Goal: Information Seeking & Learning: Learn about a topic

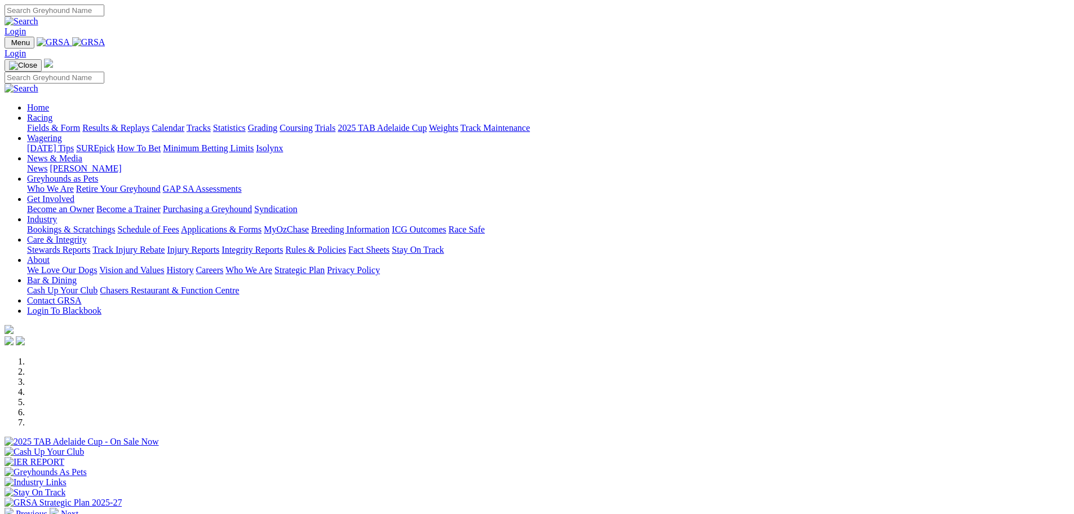
scroll to position [226, 0]
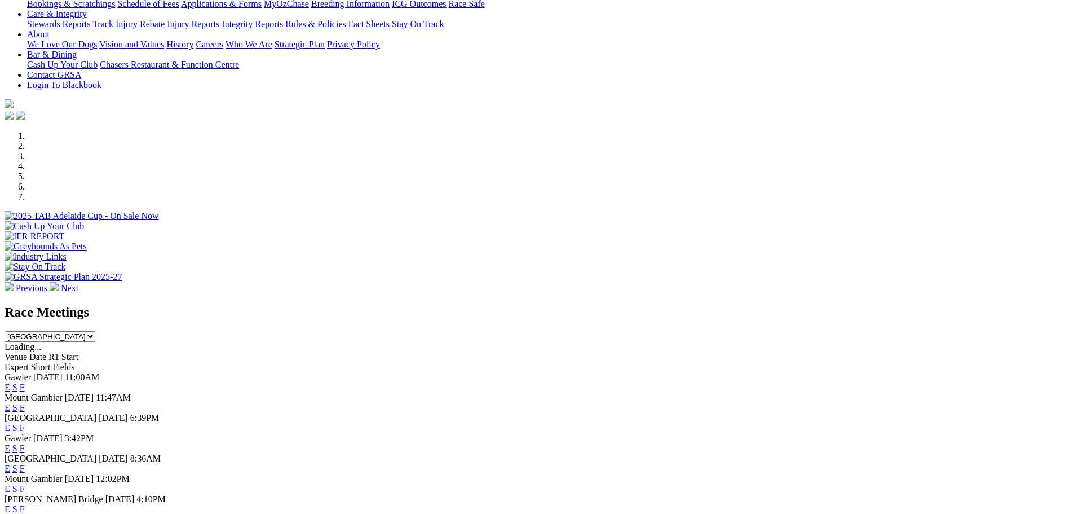
click at [25, 382] on link "F" at bounding box center [22, 387] width 5 height 10
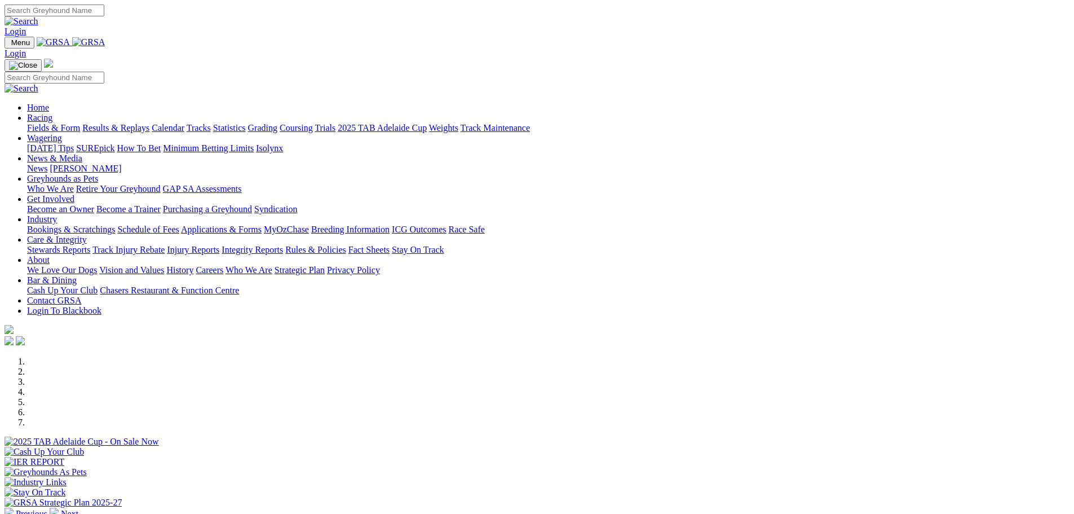
scroll to position [226, 0]
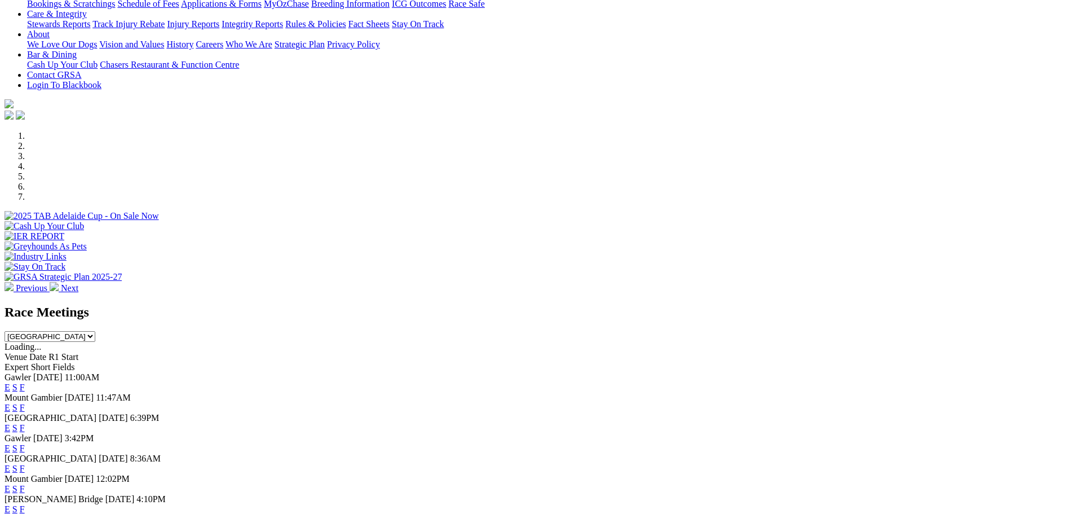
click at [25, 423] on link "F" at bounding box center [22, 428] width 5 height 10
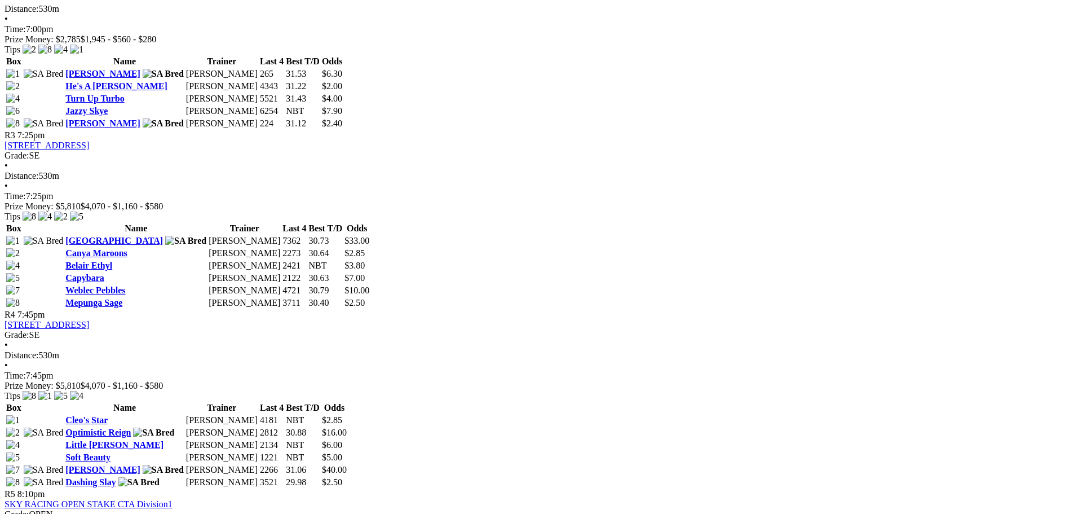
scroll to position [789, 0]
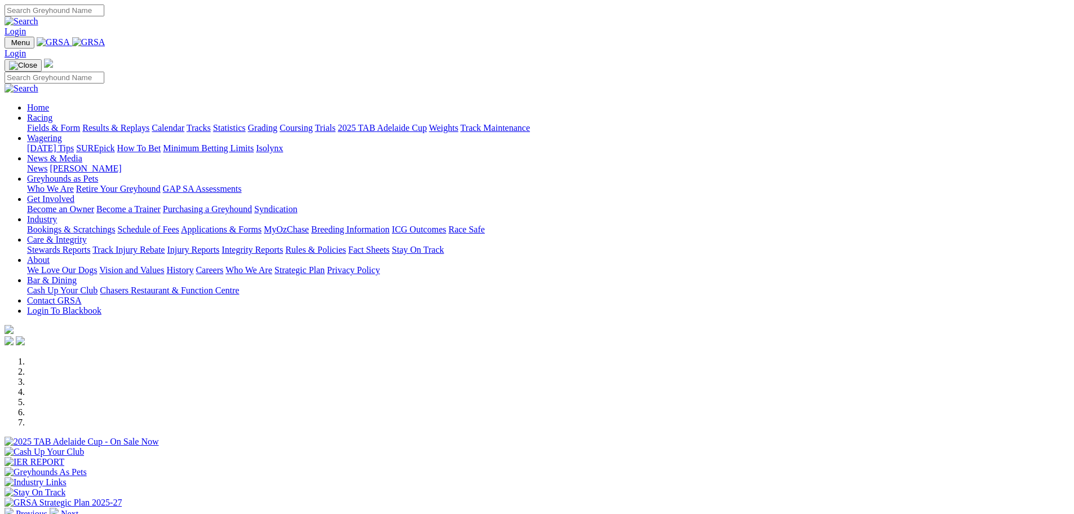
scroll to position [395, 0]
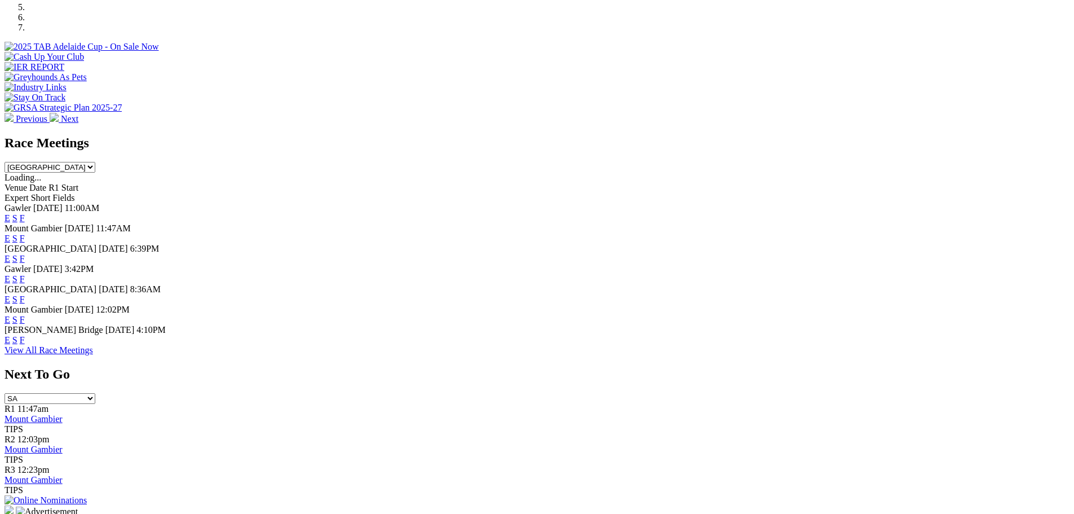
click at [25, 274] on link "F" at bounding box center [22, 279] width 5 height 10
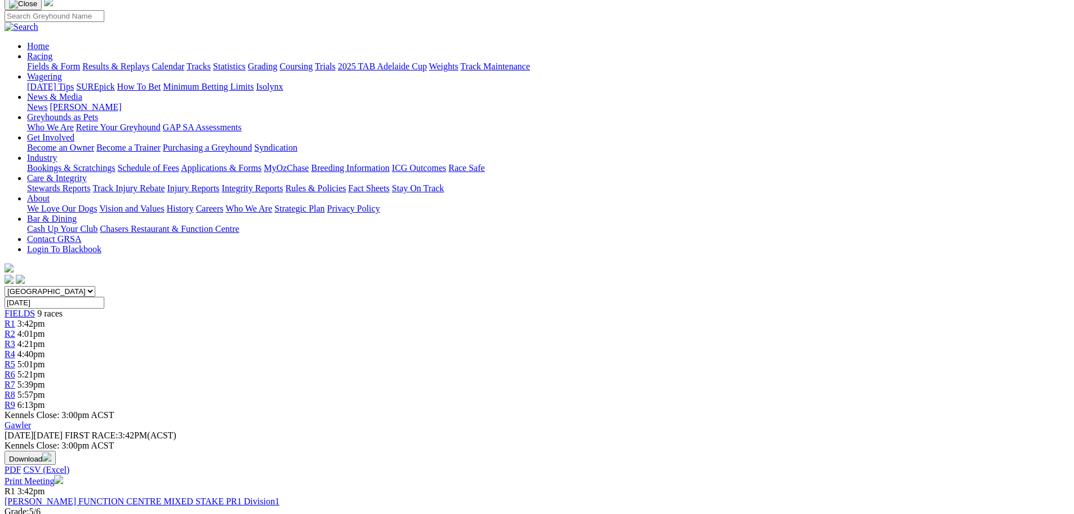
scroll to position [56, 0]
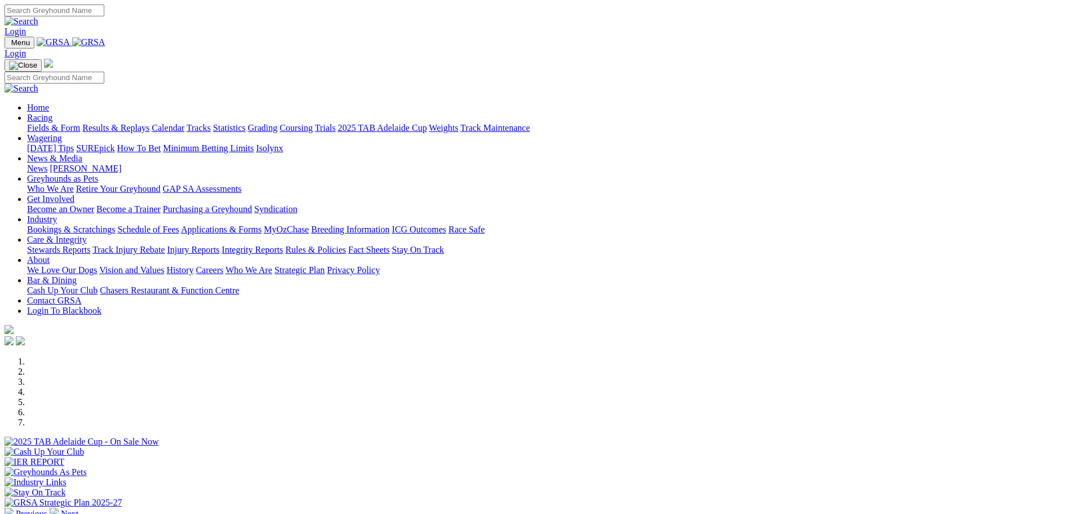
scroll to position [395, 0]
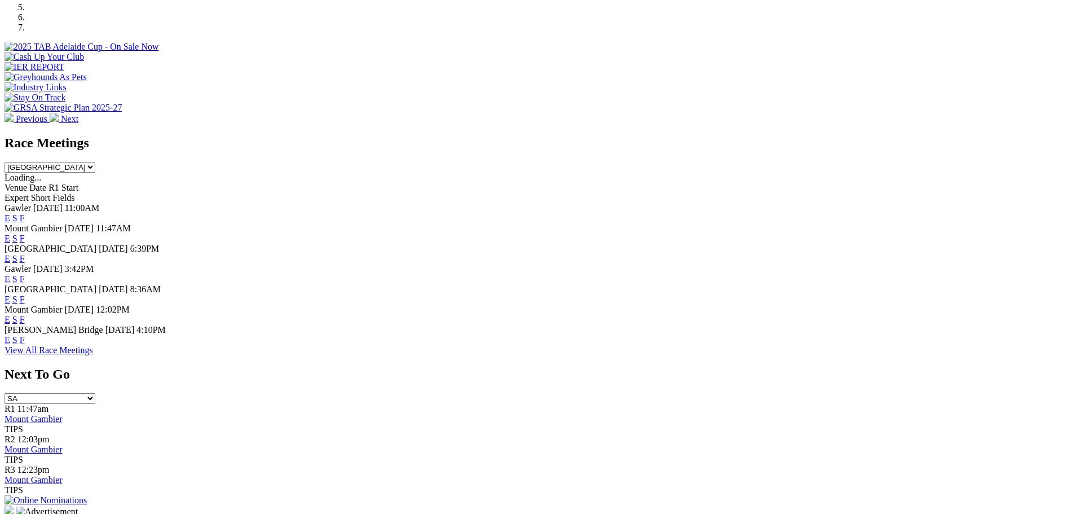
click at [25, 274] on link "F" at bounding box center [22, 279] width 5 height 10
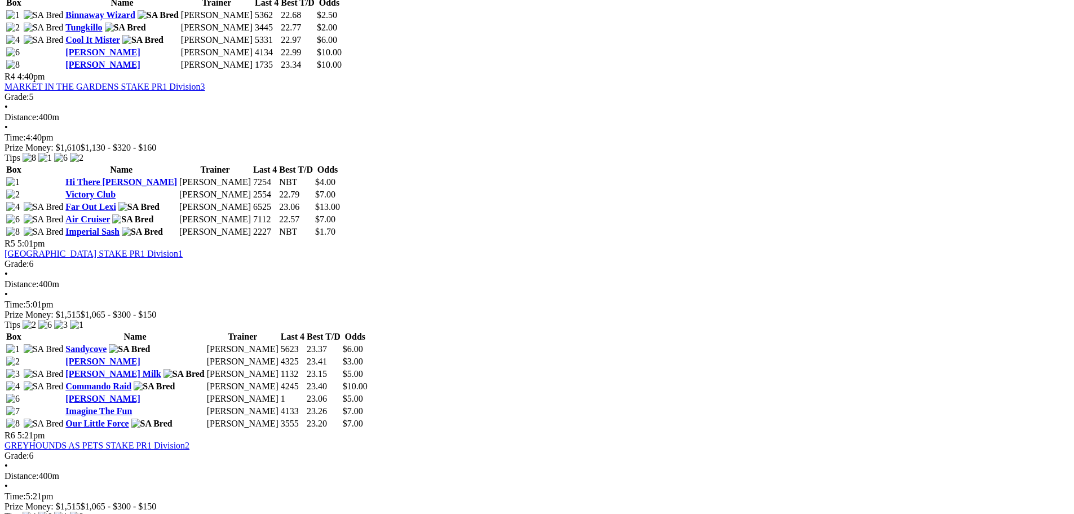
scroll to position [1015, 0]
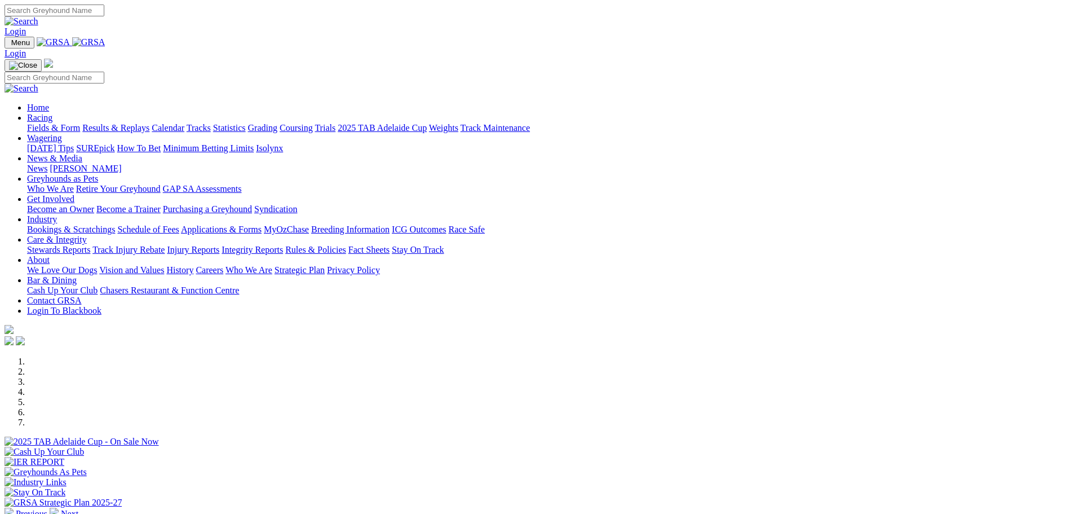
scroll to position [395, 0]
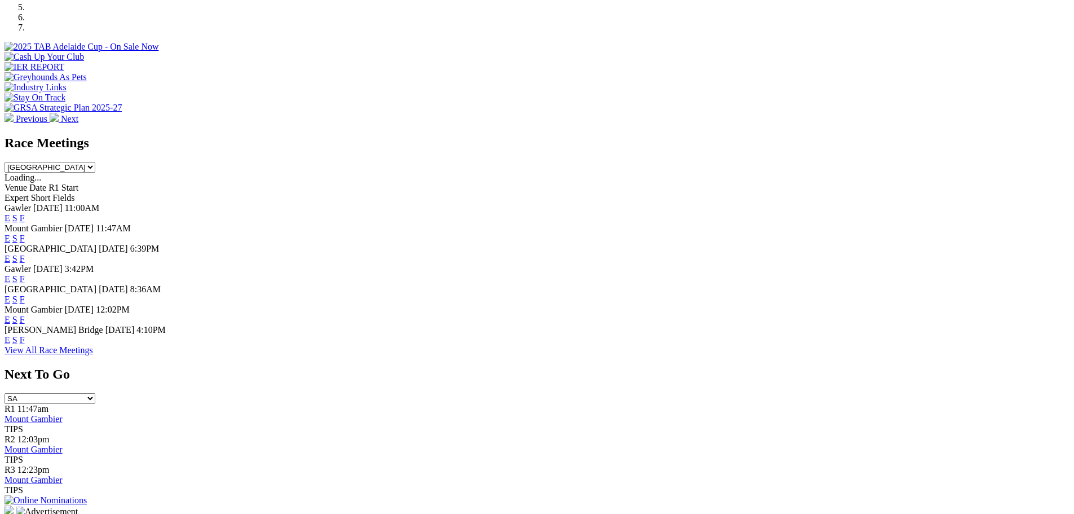
click at [25, 294] on link "F" at bounding box center [22, 299] width 5 height 10
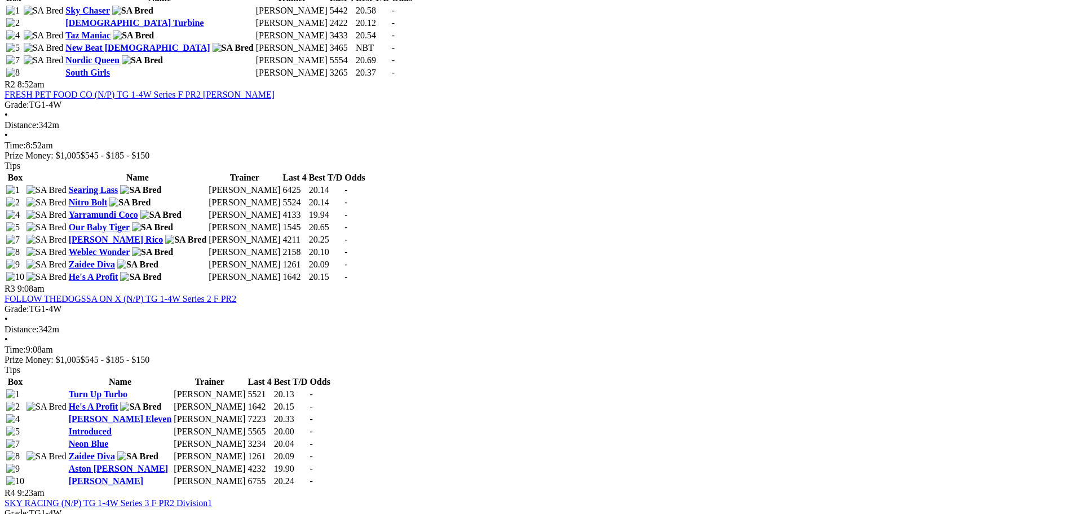
scroll to position [677, 0]
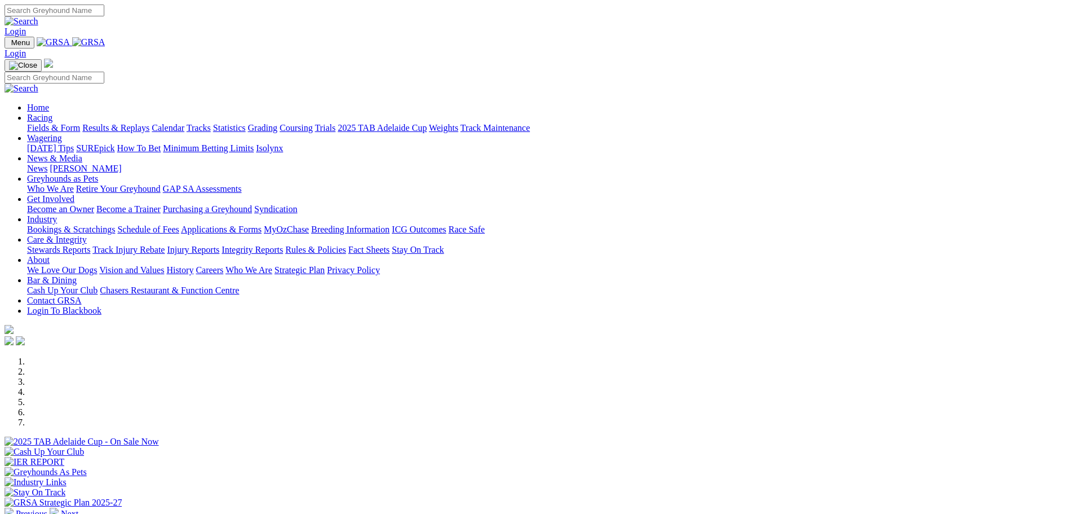
scroll to position [395, 0]
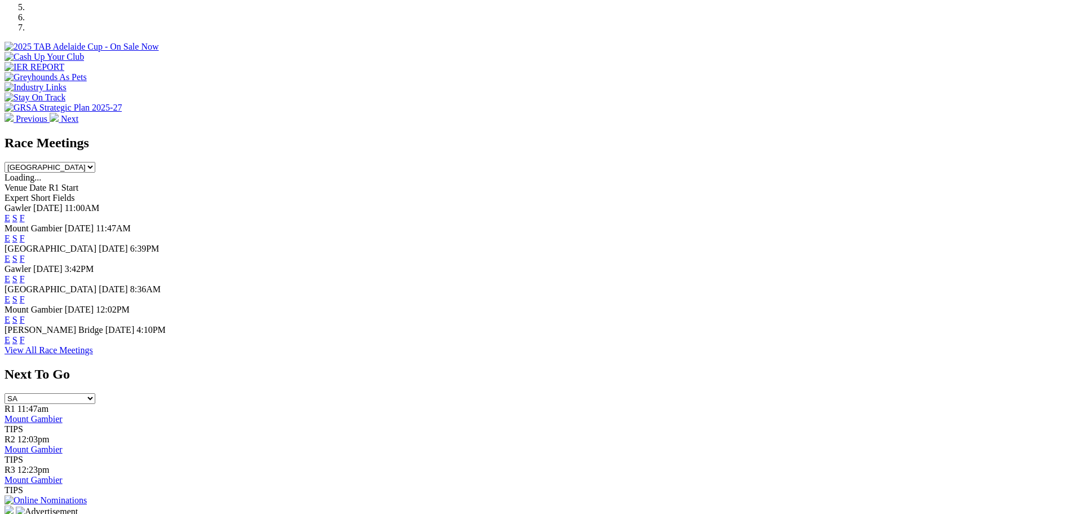
click at [25, 345] on link "F" at bounding box center [22, 340] width 5 height 10
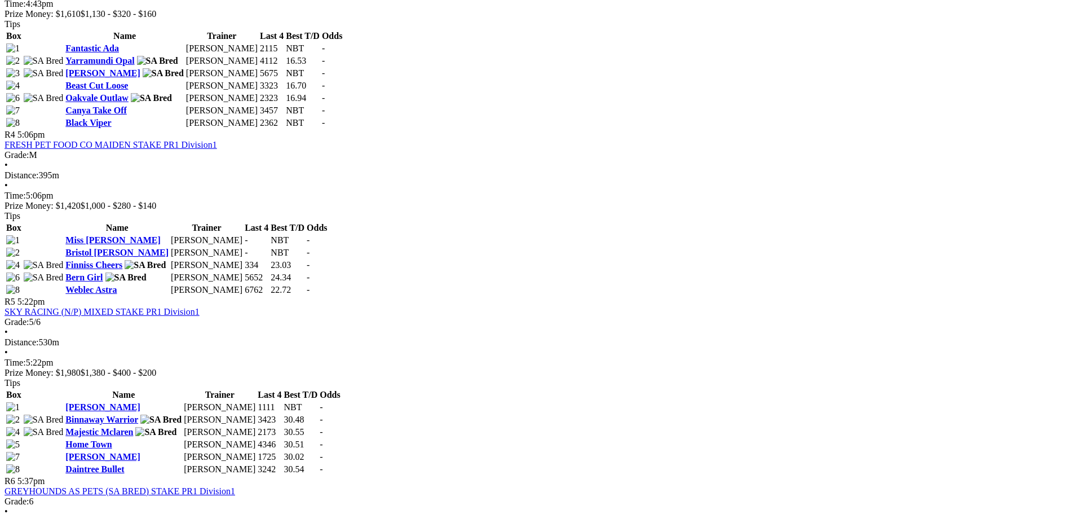
scroll to position [959, 0]
